Goal: Transaction & Acquisition: Purchase product/service

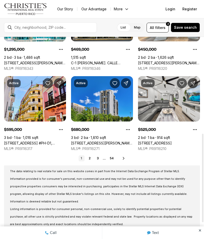
scroll to position [221, 0]
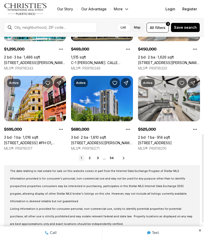
click at [84, 158] on link "1" at bounding box center [82, 158] width 6 height 6
click at [89, 159] on link "2" at bounding box center [90, 158] width 6 height 6
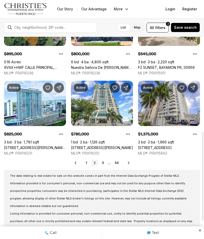
scroll to position [216, 0]
click at [104, 162] on link "3" at bounding box center [103, 163] width 6 height 6
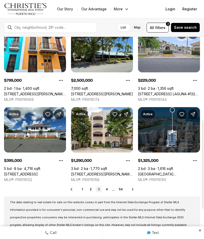
scroll to position [190, 0]
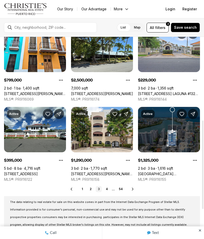
click at [100, 188] on link "3" at bounding box center [99, 189] width 6 height 6
click at [135, 189] on icon at bounding box center [133, 189] width 4 height 4
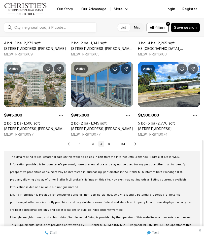
scroll to position [235, 0]
click at [134, 144] on icon at bounding box center [135, 144] width 4 height 4
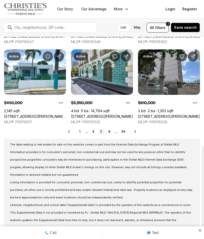
scroll to position [248, 0]
click at [134, 132] on icon at bounding box center [135, 132] width 4 height 4
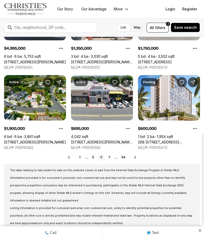
scroll to position [223, 0]
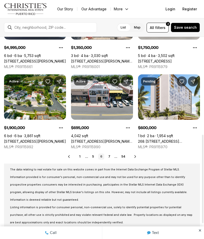
click at [135, 157] on icon at bounding box center [135, 157] width 4 height 4
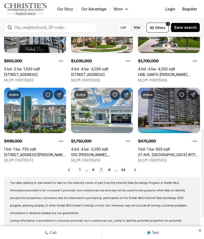
scroll to position [210, 0]
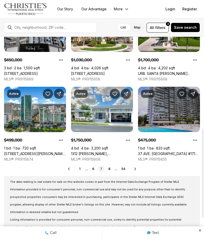
click at [136, 170] on icon at bounding box center [135, 169] width 4 height 4
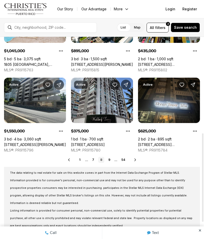
scroll to position [219, 0]
click at [83, 142] on link "4123 ISLA VERDE AVE #201, CAROLINA PR, 00979" at bounding box center [88, 144] width 34 height 5
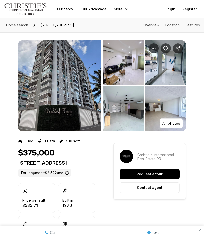
click at [179, 81] on img "View image gallery" at bounding box center [165, 62] width 41 height 45
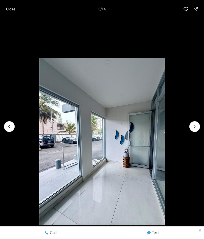
click at [193, 131] on button "Next slide" at bounding box center [195, 126] width 11 height 11
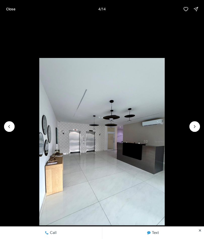
click at [189, 130] on li "4 of 14" at bounding box center [102, 126] width 204 height 217
click at [190, 128] on button "Next slide" at bounding box center [195, 126] width 11 height 11
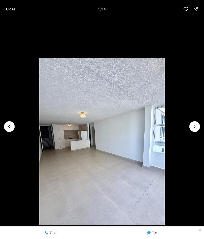
click at [192, 128] on icon "Next slide" at bounding box center [194, 126] width 5 height 5
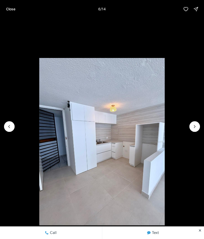
click at [194, 128] on icon "Next slide" at bounding box center [194, 126] width 5 height 5
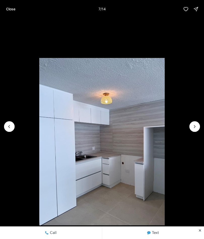
click at [196, 129] on icon "Next slide" at bounding box center [194, 126] width 5 height 5
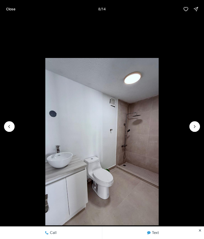
click at [194, 127] on icon "Next slide" at bounding box center [194, 126] width 5 height 5
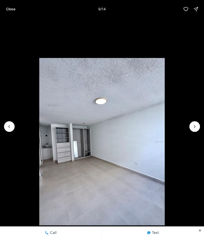
click at [195, 126] on icon "Next slide" at bounding box center [194, 126] width 5 height 5
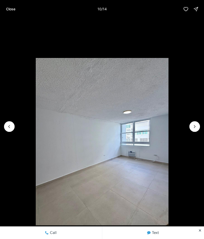
click at [192, 127] on icon "Next slide" at bounding box center [194, 126] width 5 height 5
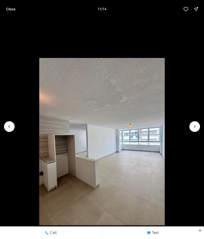
click at [195, 125] on icon "Next slide" at bounding box center [194, 126] width 5 height 5
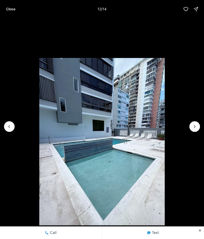
click at [193, 127] on icon "Next slide" at bounding box center [194, 126] width 5 height 5
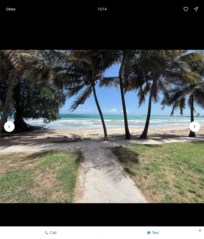
click at [196, 124] on icon "Next slide" at bounding box center [194, 126] width 5 height 5
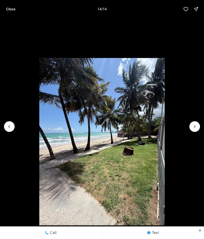
click at [189, 127] on li "14 of 14" at bounding box center [102, 126] width 204 height 217
click at [9, 9] on p "Close" at bounding box center [10, 9] width 9 height 4
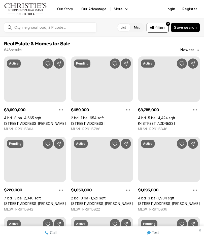
scroll to position [219, 0]
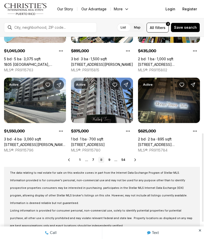
click at [136, 161] on icon at bounding box center [135, 160] width 4 height 4
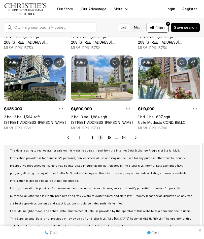
scroll to position [242, 0]
click at [137, 139] on icon at bounding box center [136, 138] width 4 height 4
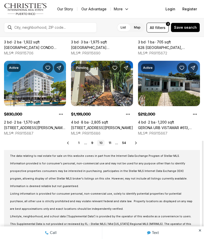
scroll to position [236, 0]
click at [136, 143] on icon at bounding box center [136, 143] width 4 height 4
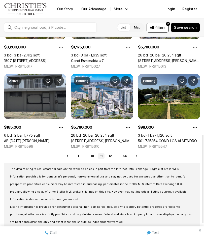
scroll to position [223, 0]
click at [138, 156] on icon at bounding box center [137, 156] width 4 height 4
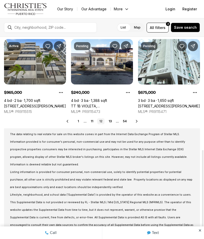
scroll to position [258, 0]
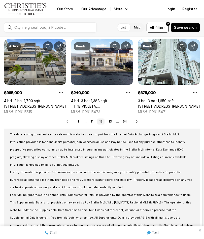
click at [138, 123] on icon at bounding box center [137, 121] width 4 height 4
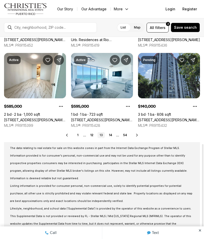
scroll to position [244, 0]
click at [137, 135] on icon at bounding box center [137, 135] width 4 height 4
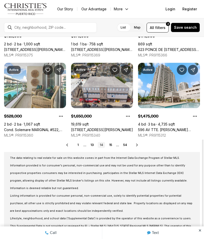
scroll to position [234, 0]
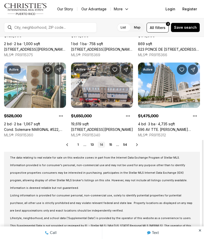
click at [137, 143] on icon at bounding box center [137, 145] width 4 height 4
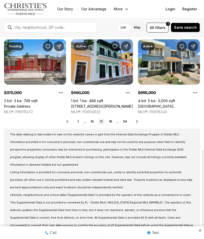
scroll to position [258, 0]
click at [138, 121] on icon at bounding box center [137, 121] width 4 height 4
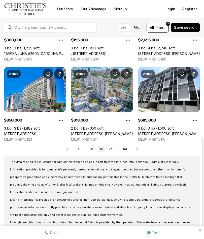
scroll to position [230, 0]
click at [138, 149] on icon at bounding box center [137, 149] width 4 height 4
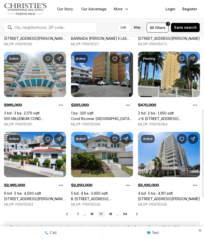
scroll to position [165, 0]
click at [101, 116] on link "Cond Ricomar [GEOGRAPHIC_DATA] #208, [GEOGRAPHIC_DATA] [GEOGRAPHIC_DATA], 00979" at bounding box center [102, 118] width 62 height 5
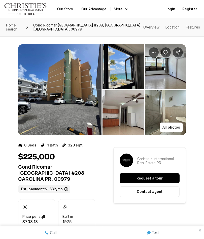
click at [176, 126] on button "All photos" at bounding box center [171, 128] width 23 height 10
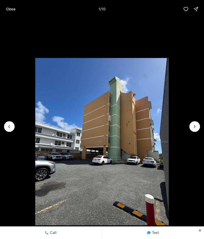
click at [196, 127] on icon "Next slide" at bounding box center [194, 126] width 5 height 5
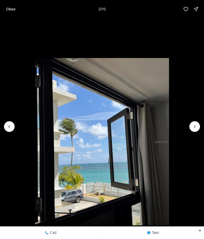
click at [195, 126] on icon "Next slide" at bounding box center [194, 126] width 5 height 5
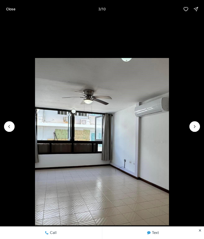
click at [194, 127] on icon "Next slide" at bounding box center [194, 126] width 5 height 5
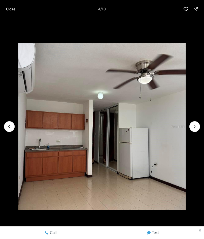
click at [195, 128] on icon "Next slide" at bounding box center [194, 126] width 5 height 5
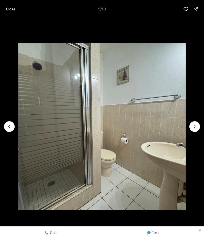
click at [193, 128] on icon "Next slide" at bounding box center [194, 126] width 5 height 5
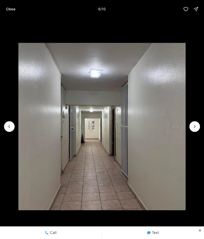
click at [194, 129] on icon "Next slide" at bounding box center [194, 126] width 5 height 5
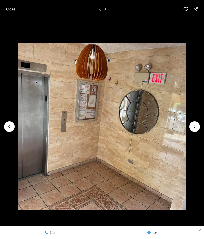
click at [196, 128] on icon "Next slide" at bounding box center [194, 126] width 5 height 5
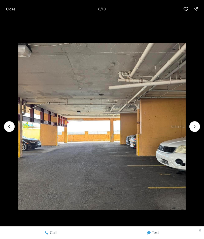
click at [196, 128] on icon "Next slide" at bounding box center [194, 126] width 5 height 5
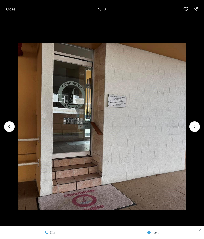
click at [196, 129] on icon "Next slide" at bounding box center [194, 126] width 5 height 5
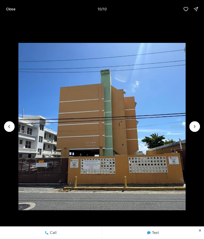
click at [9, 9] on p "Close" at bounding box center [10, 9] width 9 height 4
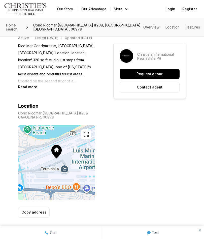
scroll to position [242, 0]
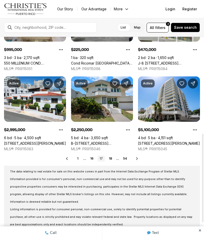
scroll to position [221, 0]
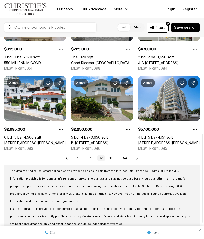
click at [138, 158] on icon at bounding box center [137, 158] width 4 height 4
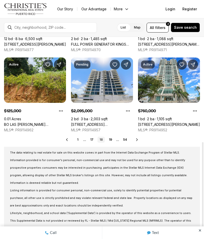
scroll to position [239, 0]
click at [139, 139] on icon at bounding box center [137, 140] width 4 height 4
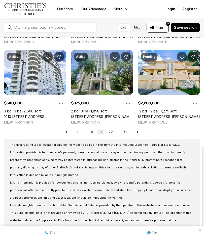
scroll to position [247, 0]
click at [139, 130] on icon at bounding box center [138, 132] width 4 height 4
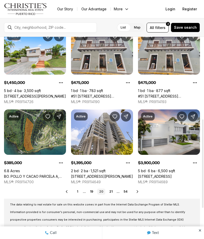
scroll to position [188, 0]
click at [139, 191] on icon at bounding box center [138, 192] width 4 height 4
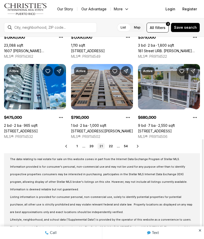
scroll to position [233, 0]
click at [139, 145] on icon at bounding box center [138, 146] width 4 height 4
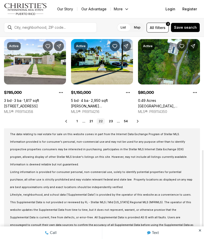
scroll to position [258, 0]
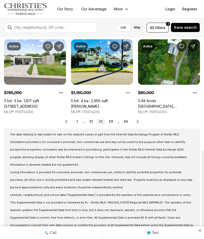
click at [136, 122] on icon at bounding box center [138, 121] width 4 height 4
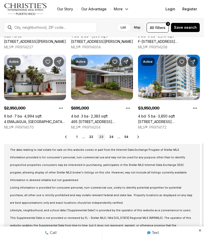
scroll to position [242, 0]
click at [138, 137] on icon at bounding box center [138, 137] width 4 height 4
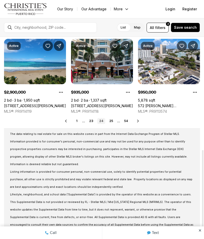
scroll to position [258, 0]
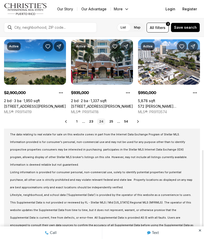
click at [138, 122] on icon at bounding box center [138, 121] width 4 height 4
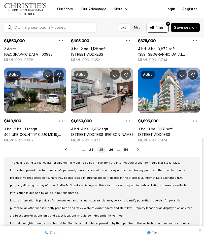
scroll to position [230, 0]
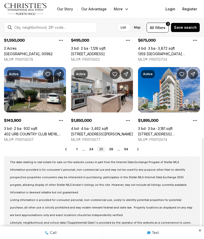
click at [136, 150] on icon at bounding box center [138, 149] width 4 height 4
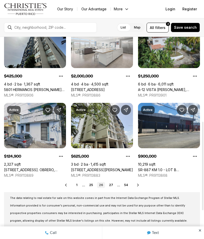
scroll to position [195, 0]
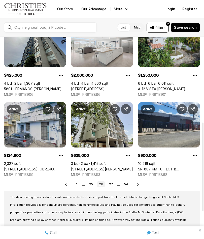
click at [136, 185] on icon at bounding box center [138, 184] width 4 height 4
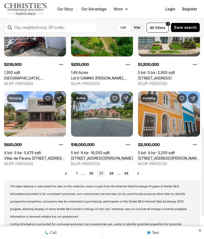
scroll to position [206, 0]
click at [137, 171] on icon at bounding box center [138, 173] width 4 height 4
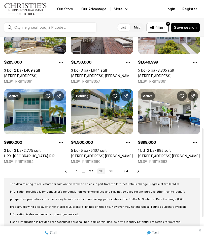
scroll to position [208, 0]
click at [157, 32] on button "All filters 2" at bounding box center [158, 28] width 22 height 10
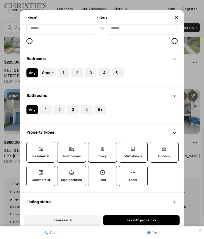
scroll to position [59, 0]
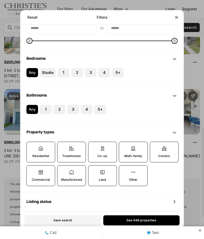
click at [75, 73] on button "2" at bounding box center [73, 70] width 5 height 5
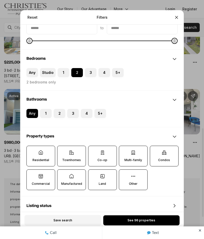
click at [43, 110] on button "1" at bounding box center [42, 111] width 5 height 5
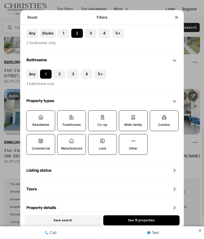
scroll to position [99, 0]
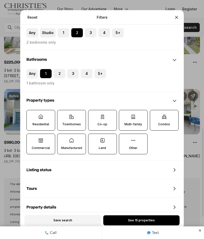
click at [75, 126] on p "Townhomes" at bounding box center [71, 124] width 19 height 4
click at [63, 115] on button "Townhomes" at bounding box center [59, 112] width 5 height 5
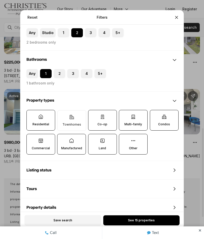
click at [167, 117] on icon at bounding box center [164, 116] width 5 height 5
click at [155, 115] on button "Condos" at bounding box center [152, 112] width 5 height 5
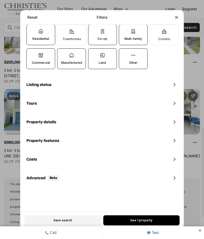
scroll to position [189, 0]
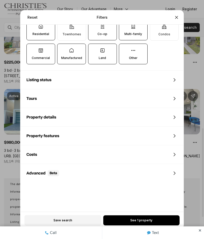
click at [8, 92] on div "Reset Filters Refine your search with more filters For sale For rent Price to B…" at bounding box center [102, 119] width 204 height 239
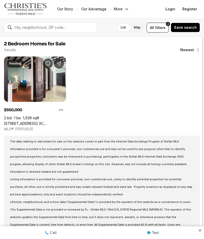
scroll to position [0, 0]
click at [29, 121] on link "260 CALLE SAN FRANCISCO, APT. 3C, SAN JUAN PR, 00901" at bounding box center [35, 123] width 62 height 5
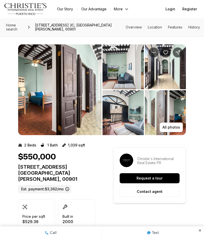
click at [174, 106] on img "View image gallery" at bounding box center [165, 112] width 41 height 45
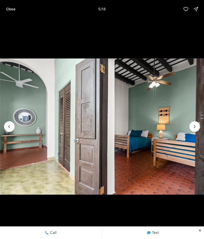
click at [196, 128] on icon "Next slide" at bounding box center [194, 126] width 5 height 5
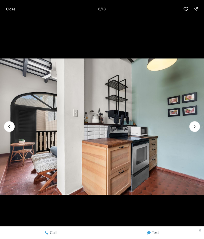
click at [195, 124] on icon "Next slide" at bounding box center [194, 126] width 5 height 5
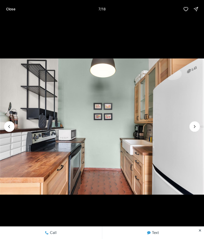
click at [201, 126] on img "7 of 18" at bounding box center [102, 126] width 204 height 167
click at [194, 124] on icon "Next slide" at bounding box center [194, 126] width 5 height 5
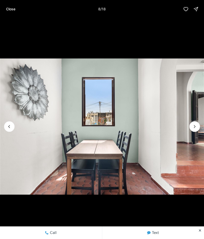
click at [197, 125] on icon "Next slide" at bounding box center [194, 126] width 5 height 5
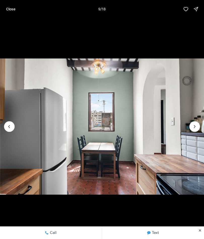
click at [197, 123] on button "Next slide" at bounding box center [195, 126] width 11 height 11
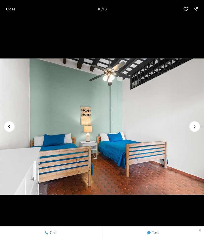
click at [197, 123] on button "Next slide" at bounding box center [195, 126] width 11 height 11
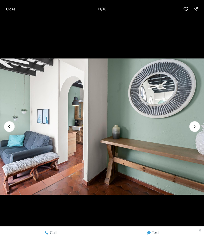
click at [194, 126] on icon "Next slide" at bounding box center [194, 126] width 5 height 5
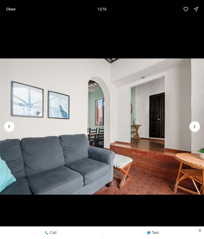
click at [193, 126] on icon "Next slide" at bounding box center [194, 126] width 5 height 5
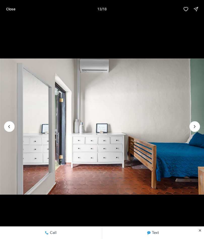
click at [195, 127] on icon "Next slide" at bounding box center [194, 126] width 5 height 5
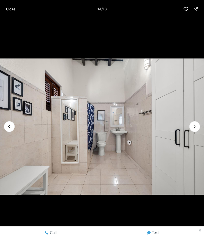
click at [195, 126] on icon "Next slide" at bounding box center [194, 126] width 5 height 5
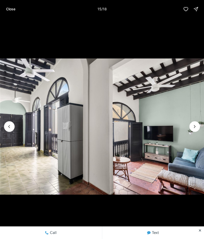
click at [193, 128] on icon "Next slide" at bounding box center [194, 126] width 5 height 5
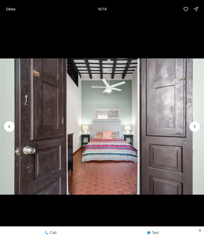
click at [193, 129] on icon "Next slide" at bounding box center [194, 126] width 5 height 5
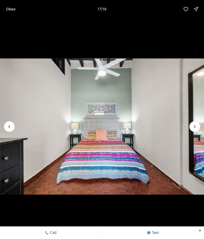
click at [197, 126] on icon "Next slide" at bounding box center [194, 126] width 5 height 5
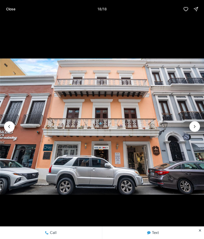
click at [9, 11] on p "Close" at bounding box center [10, 9] width 9 height 4
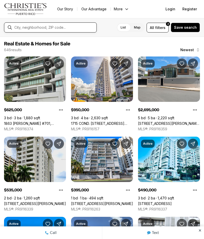
click at [61, 29] on input "text" at bounding box center [54, 27] width 80 height 4
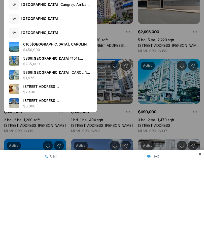
type input "**********"
click at [19, 134] on img "View details: 5869 ISLA VERDE #1511" at bounding box center [14, 139] width 10 height 10
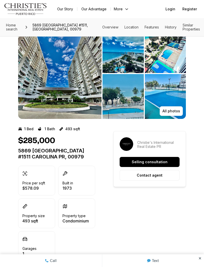
scroll to position [17, 0]
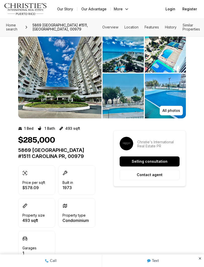
click at [174, 111] on p "All photos" at bounding box center [172, 111] width 18 height 4
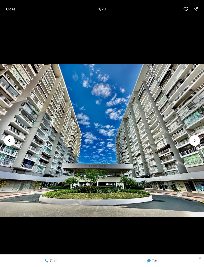
click at [191, 140] on button "Next slide" at bounding box center [195, 140] width 11 height 11
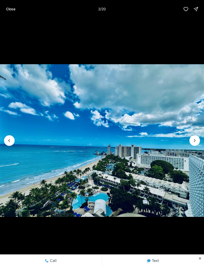
click at [195, 139] on icon "Next slide" at bounding box center [194, 140] width 5 height 5
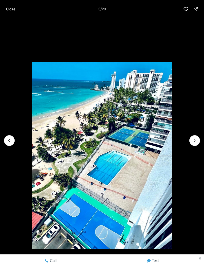
click at [194, 140] on icon "Next slide" at bounding box center [194, 140] width 5 height 5
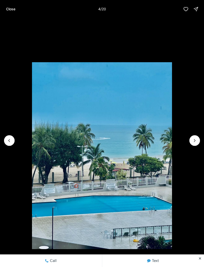
click at [192, 141] on icon "Next slide" at bounding box center [194, 140] width 5 height 5
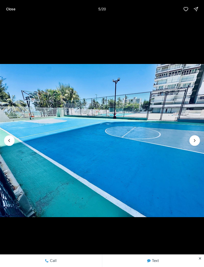
click at [195, 140] on icon "Next slide" at bounding box center [194, 140] width 5 height 5
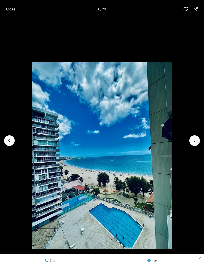
click at [193, 137] on button "Next slide" at bounding box center [195, 140] width 11 height 11
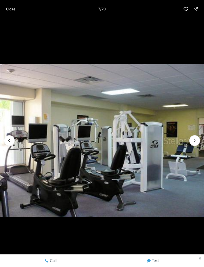
click at [191, 144] on button "Next slide" at bounding box center [195, 140] width 11 height 11
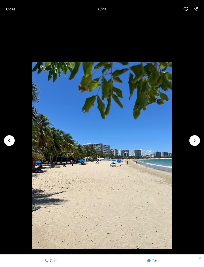
click at [194, 140] on icon "Next slide" at bounding box center [194, 140] width 5 height 5
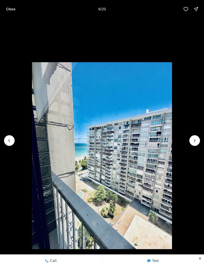
click at [11, 8] on p "Close" at bounding box center [10, 9] width 9 height 4
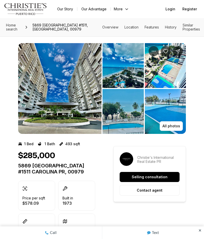
scroll to position [0, 0]
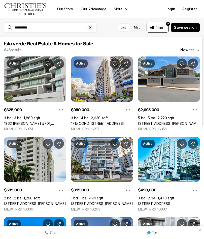
scroll to position [0, 0]
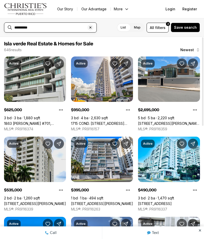
click at [64, 28] on input "**********" at bounding box center [54, 27] width 80 height 4
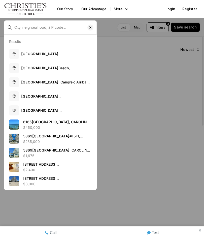
type input "**********"
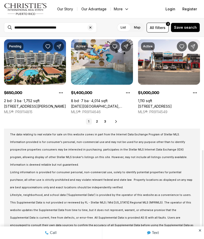
scroll to position [258, 0]
click at [98, 124] on link "2" at bounding box center [97, 121] width 6 height 6
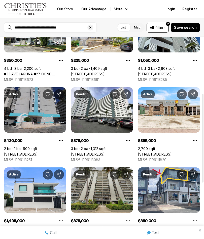
scroll to position [130, 0]
click at [105, 152] on link "[STREET_ADDRESS]" at bounding box center [88, 154] width 34 height 5
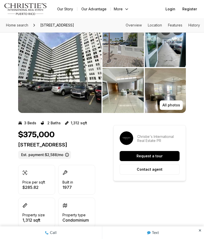
scroll to position [18, 0]
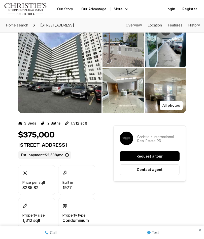
click at [172, 101] on img "View image gallery" at bounding box center [165, 91] width 41 height 45
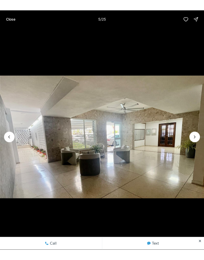
scroll to position [18, 0]
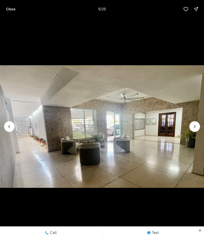
click at [197, 125] on icon "Next slide" at bounding box center [194, 126] width 5 height 5
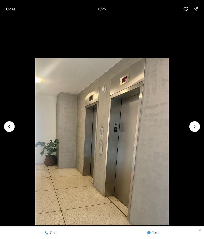
click at [195, 126] on icon "Next slide" at bounding box center [194, 126] width 1 height 3
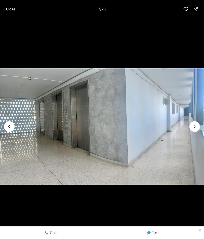
click at [196, 128] on icon "Next slide" at bounding box center [194, 126] width 5 height 5
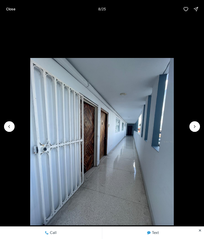
click at [196, 128] on icon "Next slide" at bounding box center [194, 126] width 5 height 5
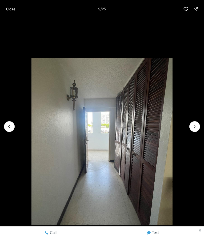
click at [196, 129] on icon "Next slide" at bounding box center [194, 126] width 5 height 5
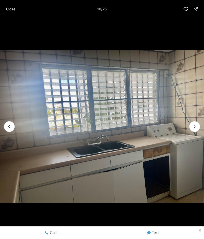
click at [197, 126] on icon "Next slide" at bounding box center [194, 126] width 5 height 5
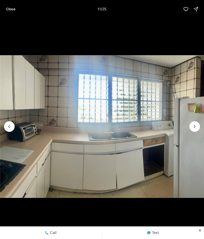
click at [197, 125] on icon "Next slide" at bounding box center [194, 126] width 5 height 5
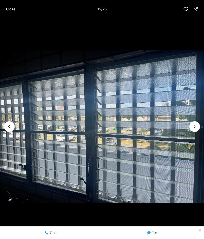
click at [196, 126] on icon "Next slide" at bounding box center [194, 126] width 5 height 5
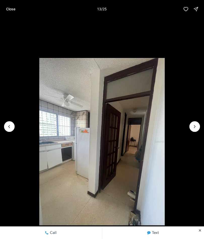
click at [197, 128] on icon "Next slide" at bounding box center [194, 126] width 5 height 5
click at [196, 127] on icon "Next slide" at bounding box center [194, 126] width 5 height 5
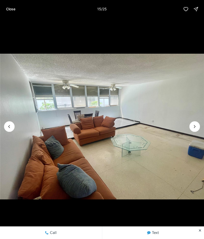
click at [200, 129] on img "15 of 25" at bounding box center [102, 126] width 204 height 167
click at [195, 126] on icon "Next slide" at bounding box center [194, 126] width 5 height 5
click at [197, 128] on icon "Next slide" at bounding box center [194, 126] width 5 height 5
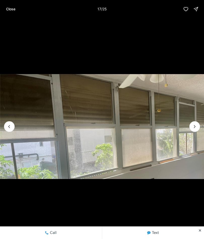
click at [196, 128] on icon "Next slide" at bounding box center [194, 126] width 5 height 5
click at [196, 127] on icon "Next slide" at bounding box center [194, 126] width 5 height 5
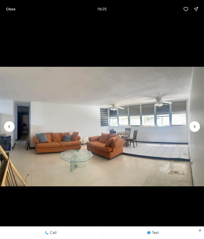
click at [197, 127] on icon "Next slide" at bounding box center [194, 126] width 5 height 5
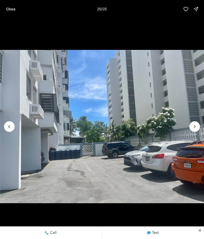
click at [197, 127] on icon "Next slide" at bounding box center [194, 126] width 5 height 5
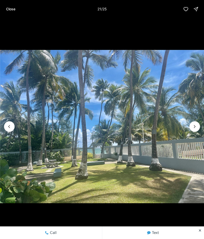
click at [196, 127] on icon "Next slide" at bounding box center [194, 126] width 5 height 5
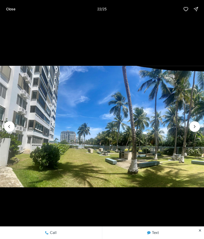
click at [197, 128] on icon "Next slide" at bounding box center [194, 126] width 5 height 5
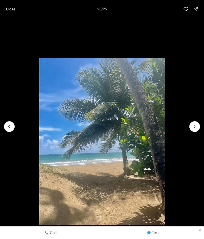
click at [196, 126] on icon "Next slide" at bounding box center [194, 126] width 5 height 5
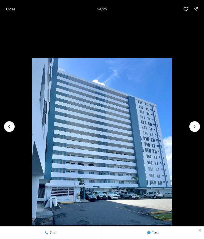
click at [197, 126] on icon "Next slide" at bounding box center [194, 126] width 5 height 5
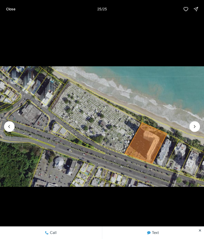
click at [201, 128] on img "25 of 25" at bounding box center [102, 126] width 204 height 167
click at [194, 127] on div at bounding box center [195, 126] width 11 height 11
click at [196, 126] on div at bounding box center [195, 126] width 11 height 11
click at [7, 13] on button "Close" at bounding box center [10, 9] width 15 height 10
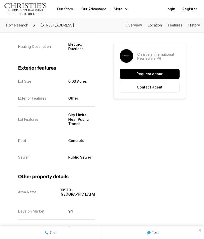
scroll to position [901, 0]
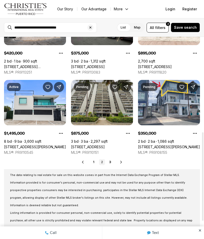
scroll to position [218, 0]
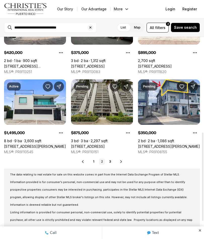
click at [112, 164] on link "3" at bounding box center [110, 162] width 6 height 6
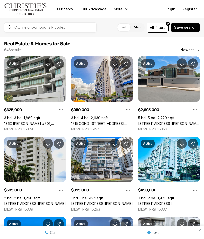
click at [7, 237] on link "Call" at bounding box center [51, 232] width 102 height 13
